Goal: Information Seeking & Learning: Learn about a topic

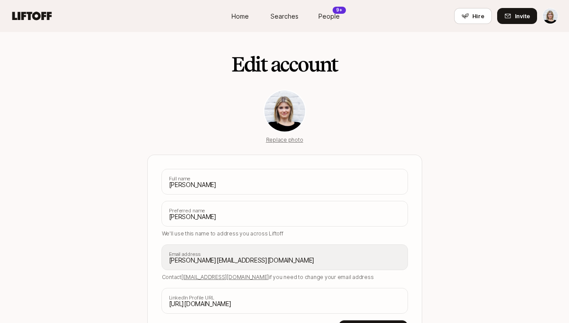
scroll to position [69, 0]
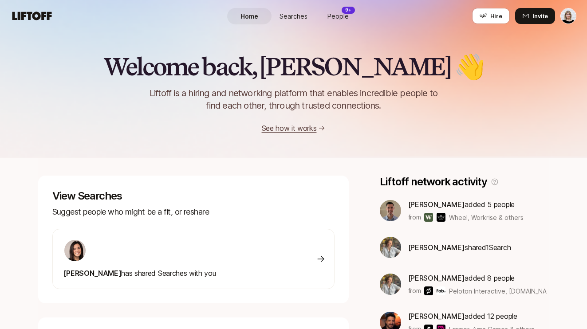
click at [297, 16] on span "Searches" at bounding box center [294, 16] width 28 height 9
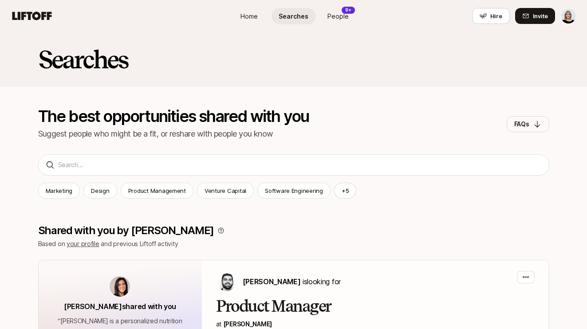
click at [338, 14] on span "People" at bounding box center [338, 16] width 21 height 9
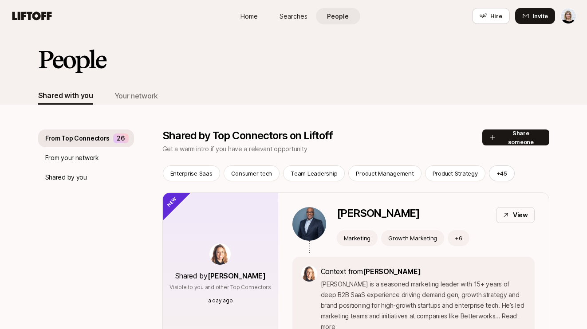
click at [289, 18] on span "Searches" at bounding box center [294, 16] width 28 height 9
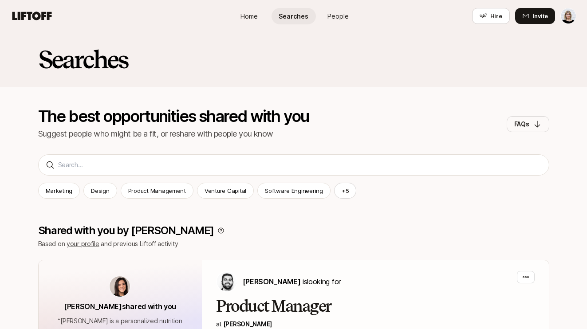
click at [339, 17] on span "People" at bounding box center [338, 16] width 21 height 9
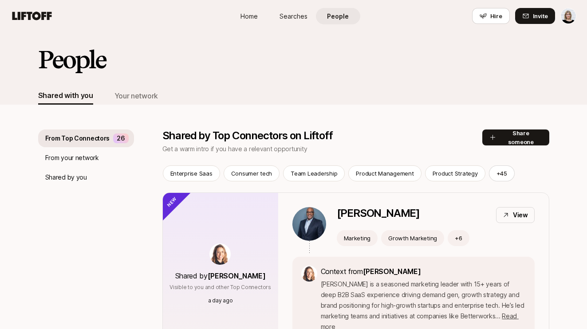
click at [292, 15] on span "Searches" at bounding box center [294, 16] width 28 height 9
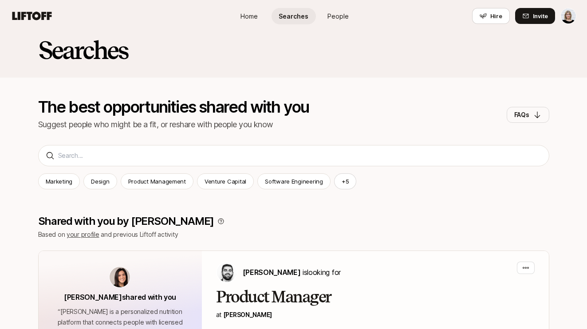
scroll to position [11, 0]
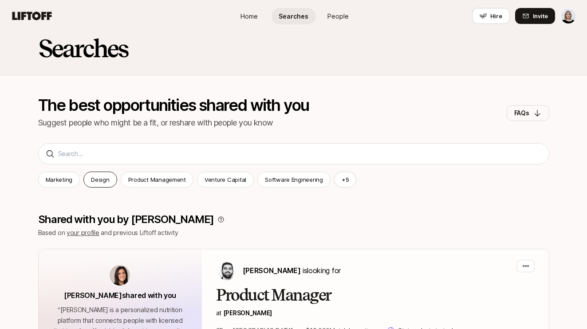
click at [102, 186] on div "Design" at bounding box center [99, 180] width 33 height 16
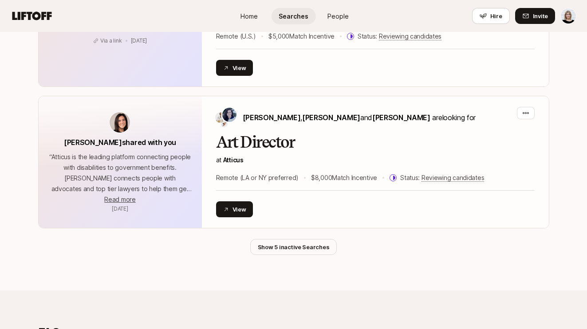
scroll to position [436, 0]
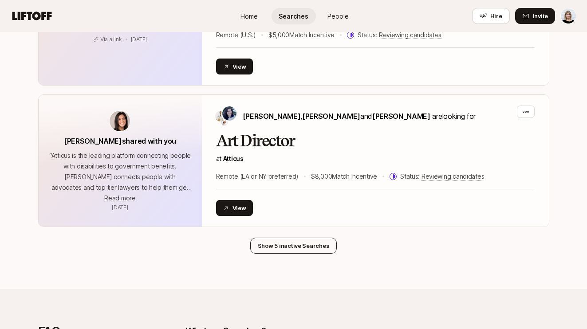
click at [295, 242] on button "Show 5 inactive Searches" at bounding box center [293, 246] width 87 height 16
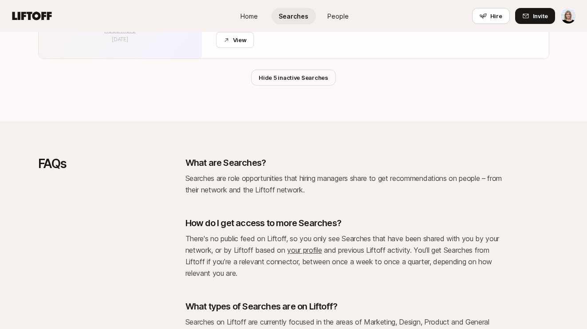
scroll to position [1392, 0]
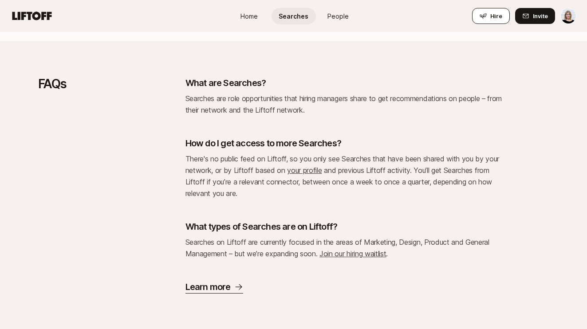
click at [443, 17] on button "Hire" at bounding box center [491, 16] width 38 height 16
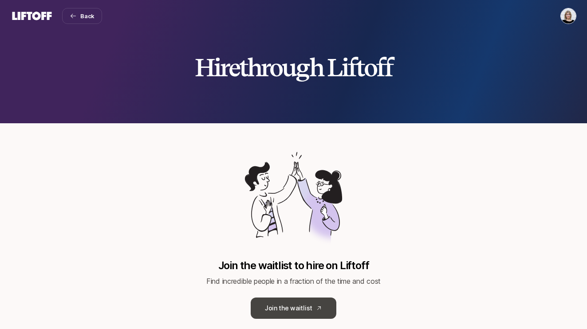
click at [298, 308] on link "Join the waitlist" at bounding box center [294, 308] width 86 height 21
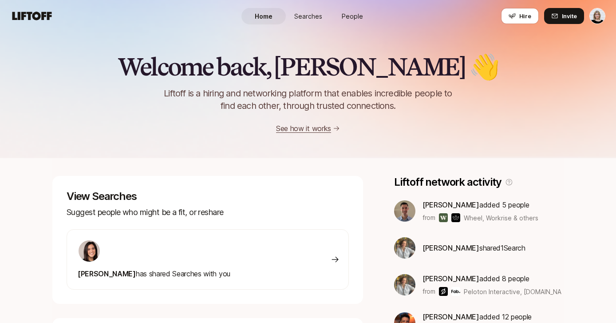
click at [311, 17] on span "Searches" at bounding box center [308, 16] width 28 height 9
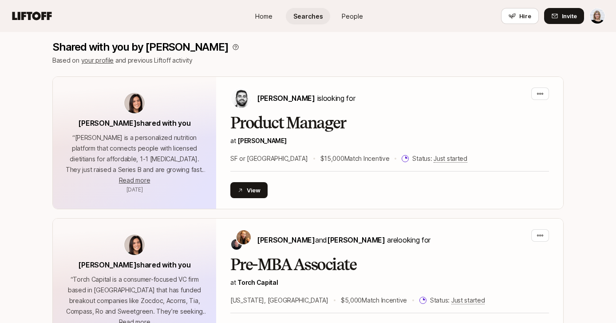
scroll to position [183, 0]
click at [526, 17] on span "Hire" at bounding box center [525, 16] width 12 height 9
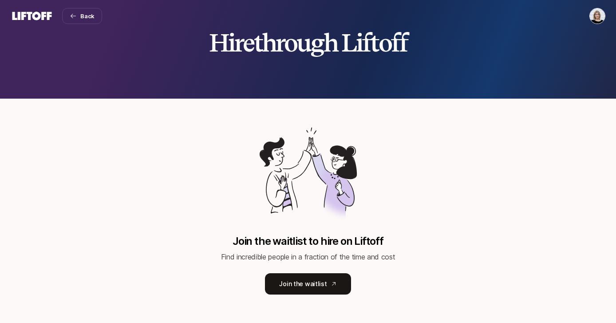
scroll to position [32, 0]
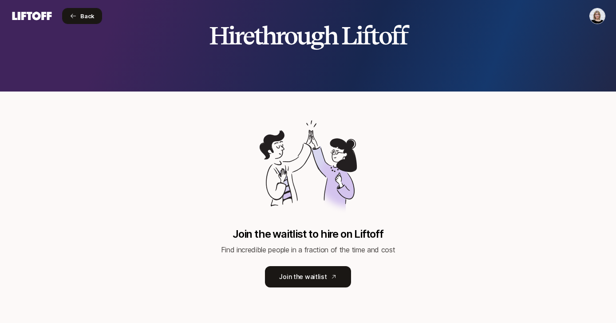
click at [72, 16] on icon at bounding box center [73, 16] width 5 height 4
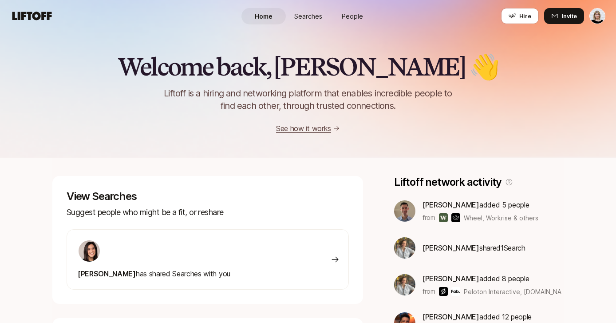
click at [316, 17] on span "Searches" at bounding box center [308, 16] width 28 height 9
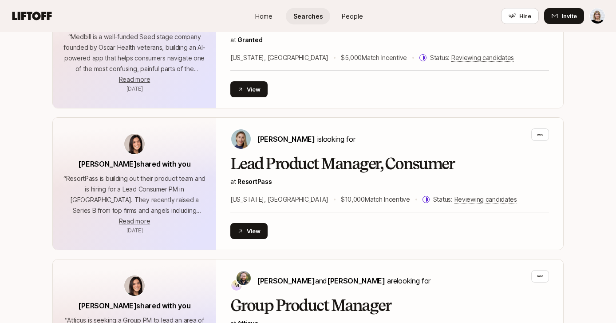
scroll to position [576, 0]
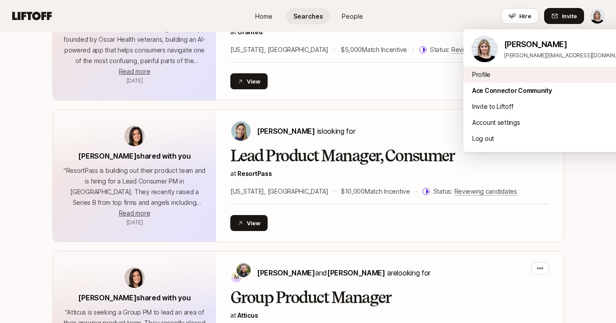
click at [489, 74] on div "Profile" at bounding box center [552, 75] width 178 height 16
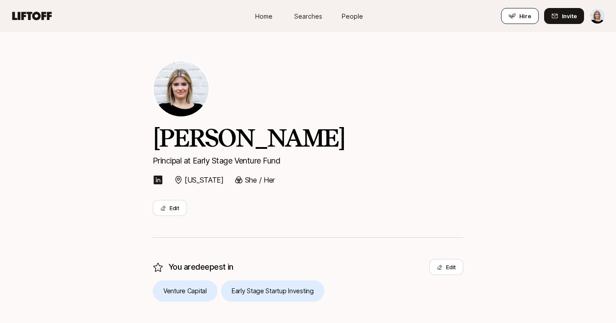
click at [522, 12] on span "Hire" at bounding box center [525, 16] width 12 height 9
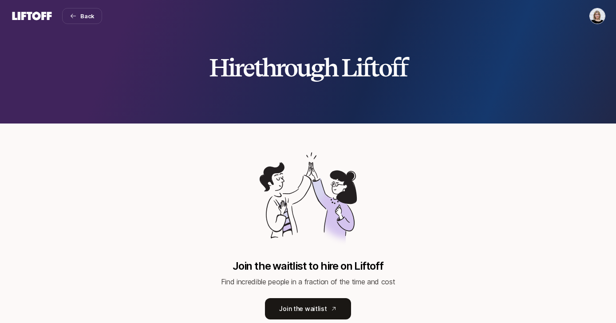
scroll to position [32, 0]
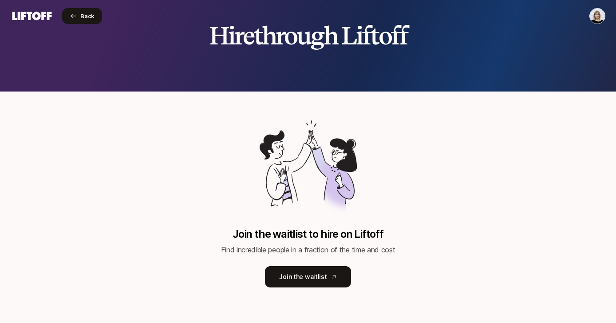
click at [80, 15] on button "Back" at bounding box center [82, 16] width 40 height 16
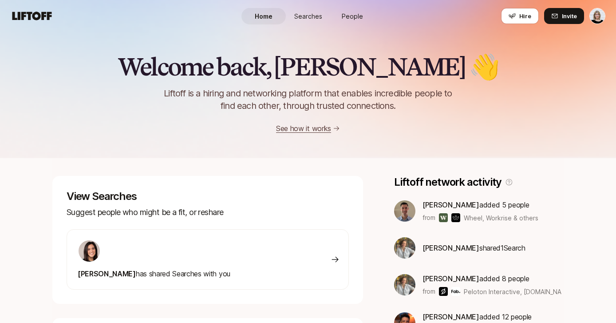
click at [342, 15] on span "People" at bounding box center [352, 16] width 21 height 9
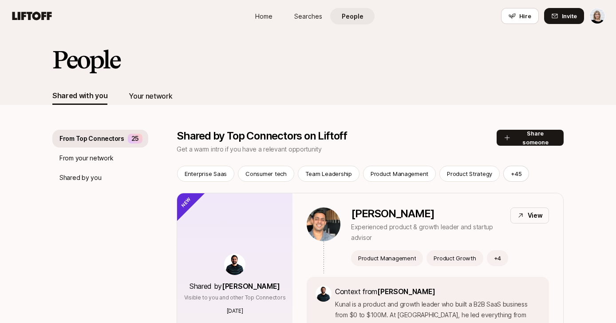
click at [150, 98] on div "Your network" at bounding box center [151, 96] width 44 height 12
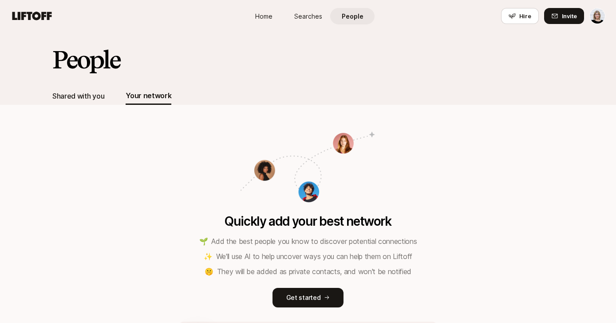
click at [85, 93] on div "Shared with you" at bounding box center [78, 96] width 52 height 12
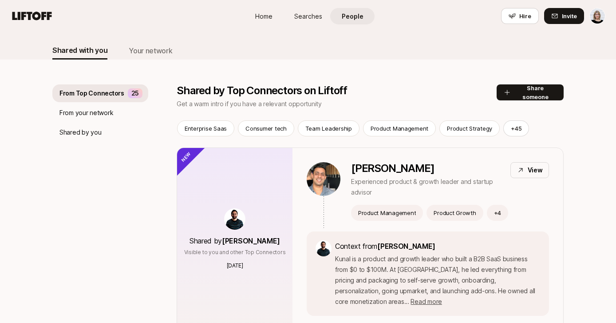
scroll to position [53, 0]
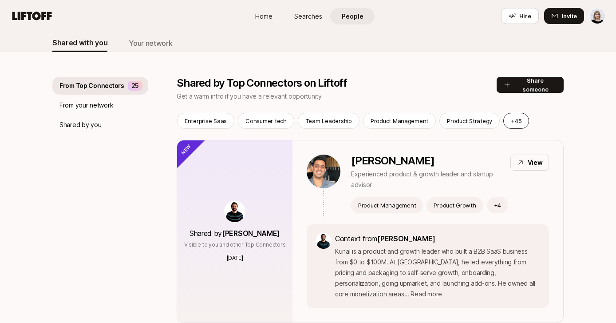
click at [511, 120] on button "+ 45" at bounding box center [516, 121] width 26 height 16
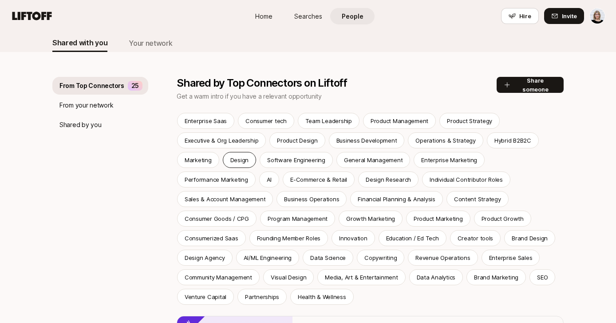
click at [243, 159] on p "Design" at bounding box center [239, 159] width 18 height 9
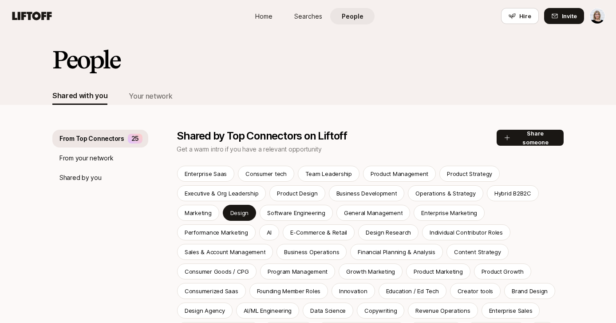
click at [302, 12] on span "Searches" at bounding box center [308, 16] width 28 height 9
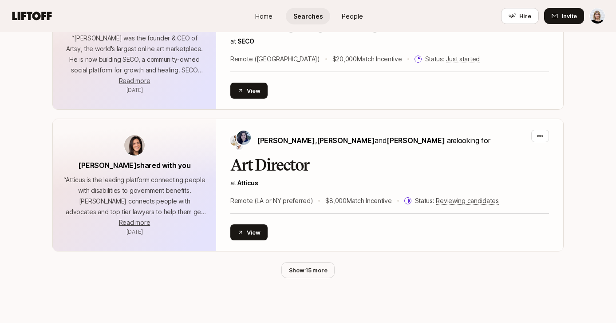
scroll to position [1841, 0]
click at [309, 274] on button "Show 15 more" at bounding box center [308, 269] width 54 height 16
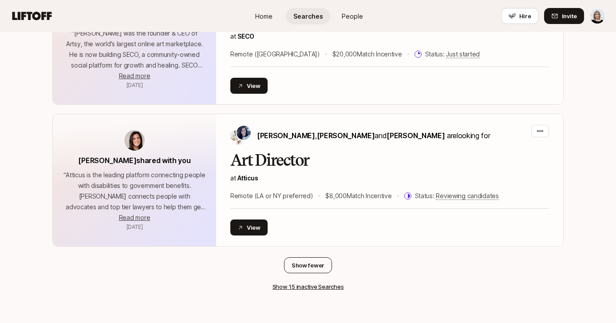
scroll to position [1920, 0]
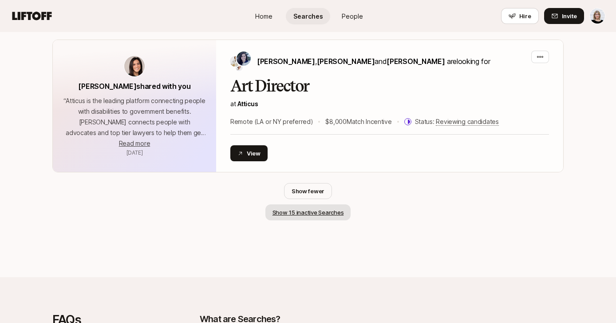
click at [297, 213] on button "Show 15 inactive Searches" at bounding box center [308, 212] width 86 height 16
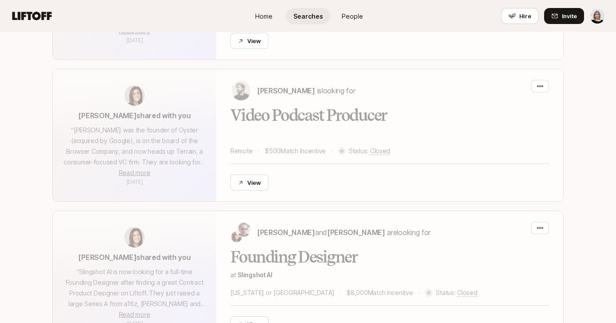
scroll to position [3334, 0]
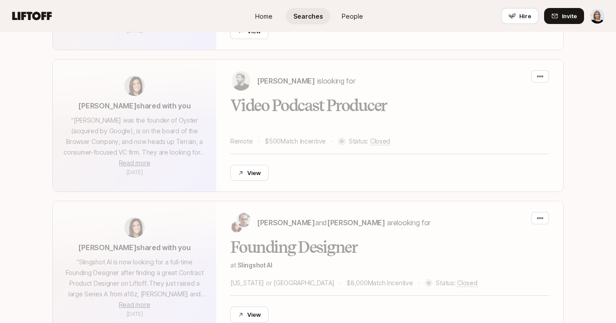
click at [356, 169] on div "View" at bounding box center [389, 173] width 319 height 16
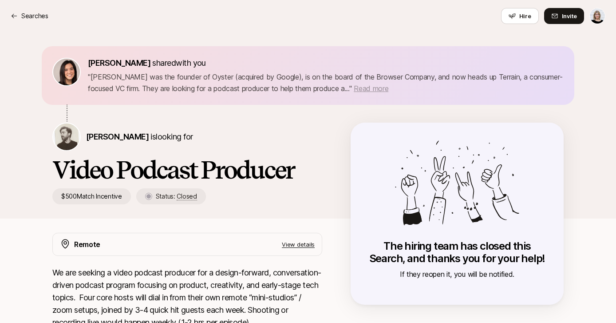
click at [388, 89] on span "Read more" at bounding box center [371, 88] width 35 height 9
